Goal: Transaction & Acquisition: Purchase product/service

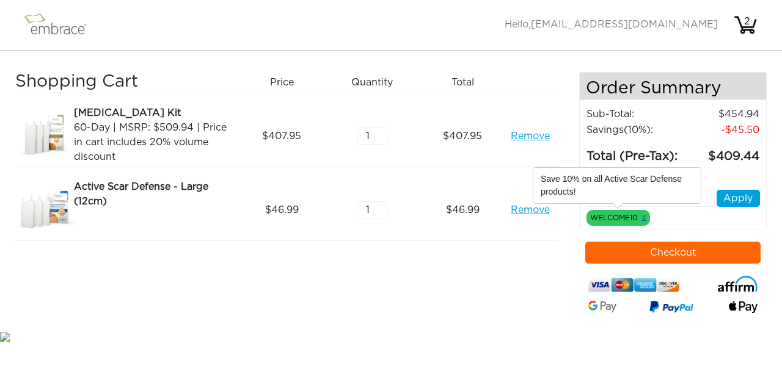
click at [645, 213] on link "x" at bounding box center [644, 217] width 4 height 11
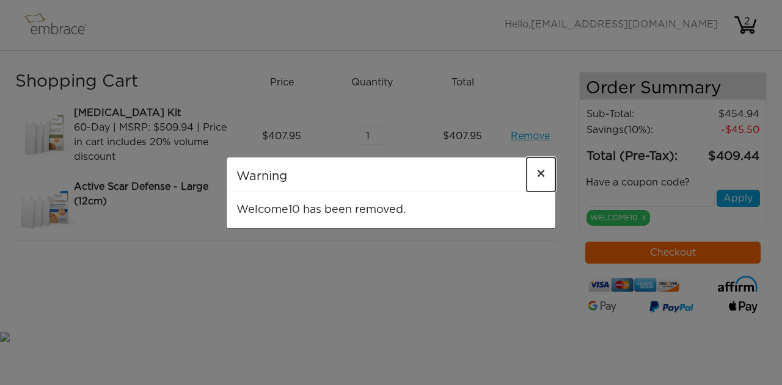
click at [542, 173] on span "×" at bounding box center [540, 174] width 9 height 15
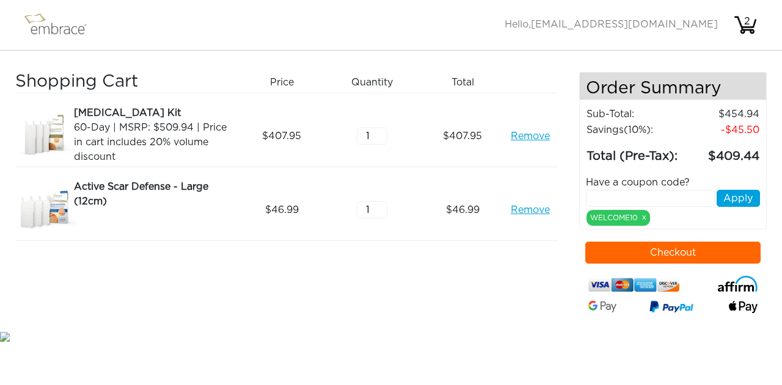
click at [677, 198] on input "text" at bounding box center [650, 198] width 129 height 17
type input "septemberdeal"
click at [738, 192] on button "Apply" at bounding box center [737, 198] width 43 height 17
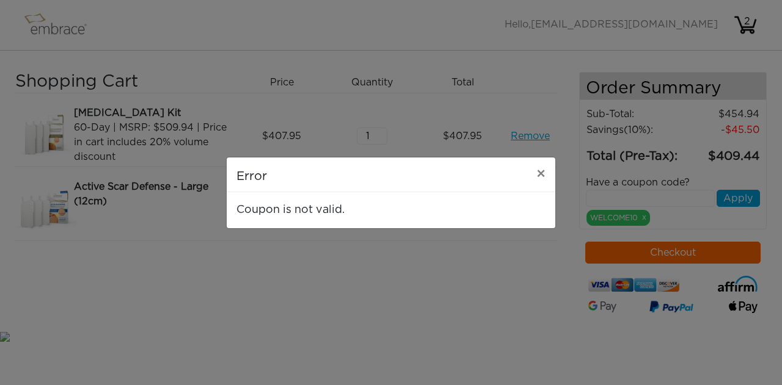
click at [547, 101] on div "Error × Coupon is not valid." at bounding box center [391, 192] width 782 height 385
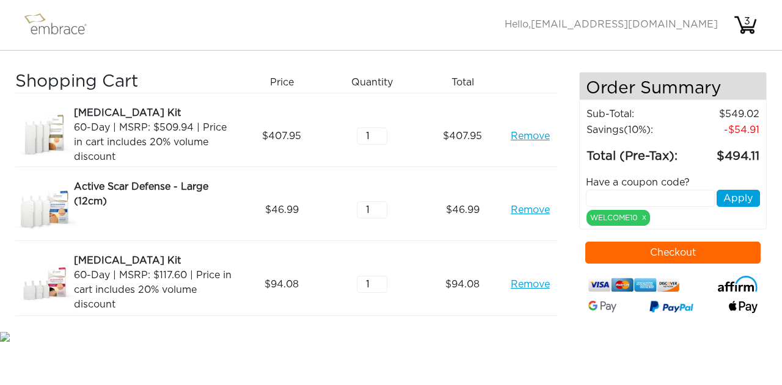
click at [535, 206] on link "Remove" at bounding box center [530, 210] width 39 height 15
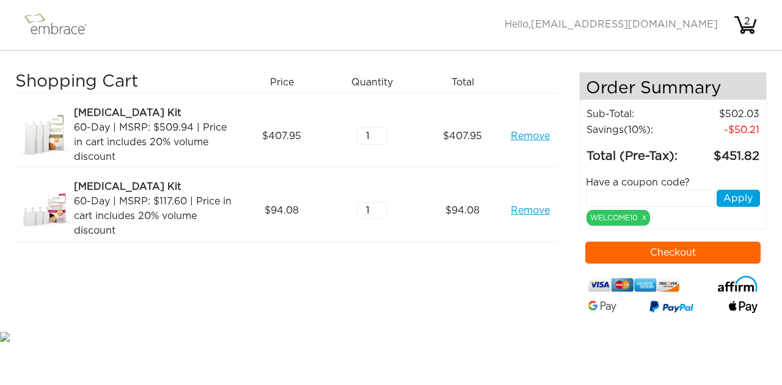
click at [600, 197] on input "text" at bounding box center [650, 198] width 129 height 17
type input "septembersteal"
click at [746, 194] on button "Apply" at bounding box center [737, 198] width 43 height 17
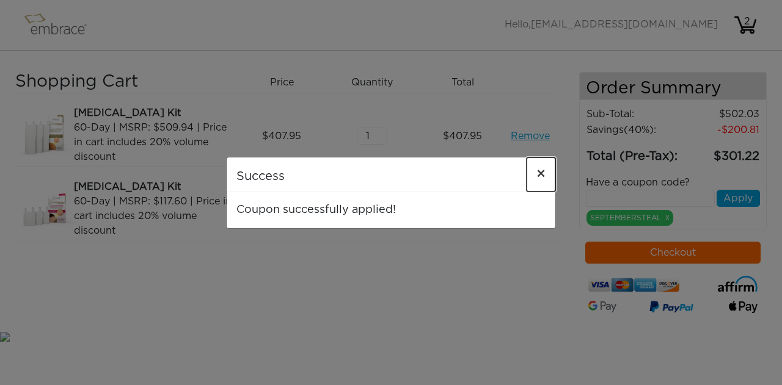
click at [542, 173] on span "×" at bounding box center [540, 174] width 9 height 15
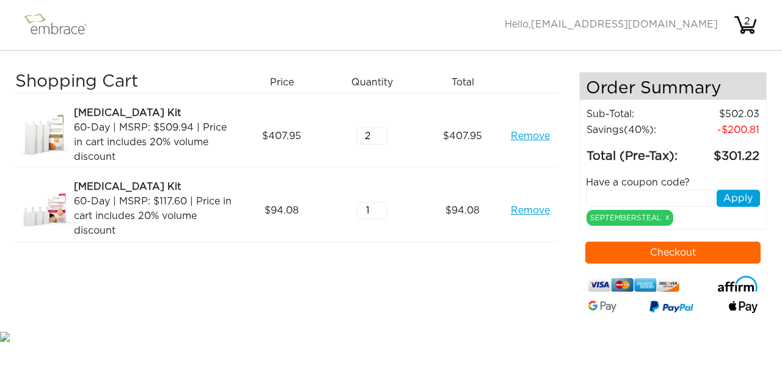
type input "2"
click at [379, 132] on input "2" at bounding box center [372, 136] width 31 height 17
click at [376, 206] on input "1" at bounding box center [372, 210] width 31 height 17
type input "2"
click at [381, 205] on input "2" at bounding box center [372, 210] width 31 height 17
